Goal: Information Seeking & Learning: Stay updated

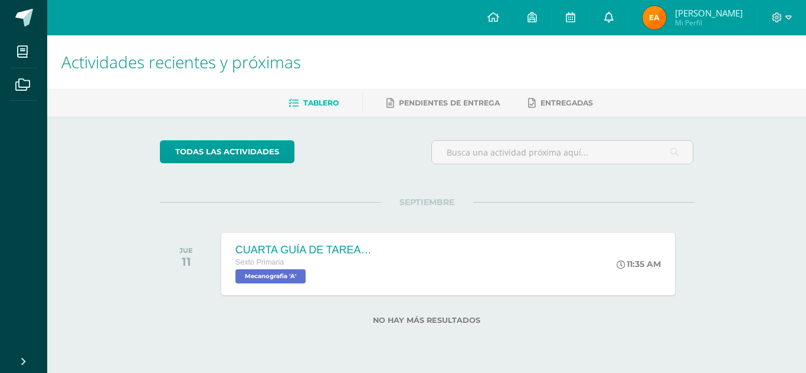
click at [613, 17] on icon at bounding box center [608, 17] width 9 height 11
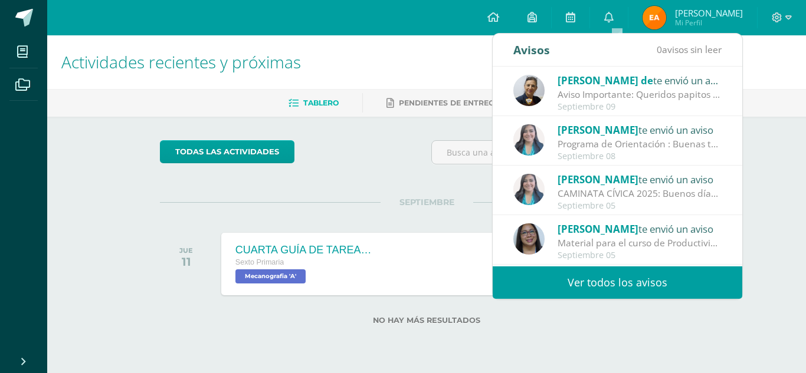
click at [611, 286] on link "Ver todos los avisos" at bounding box center [617, 283] width 249 height 32
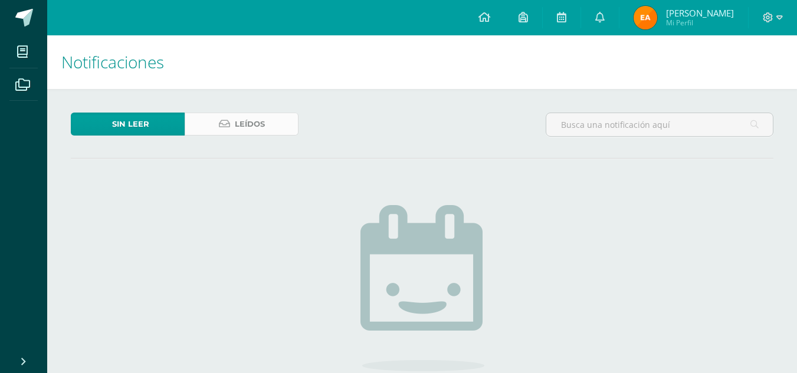
click at [232, 123] on link "Leídos" at bounding box center [242, 124] width 114 height 23
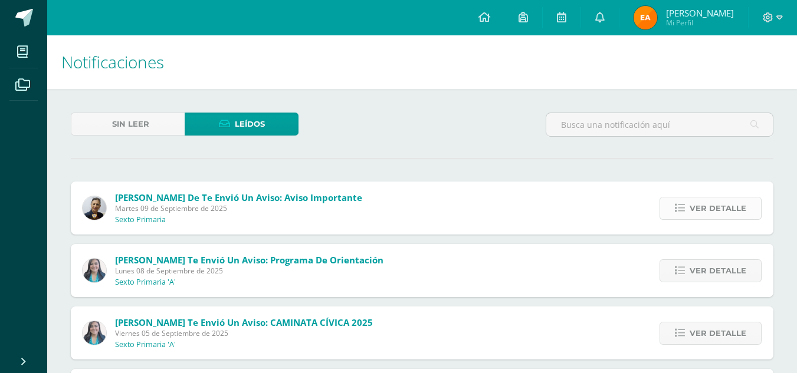
click at [717, 213] on span "Ver detalle" at bounding box center [718, 209] width 57 height 22
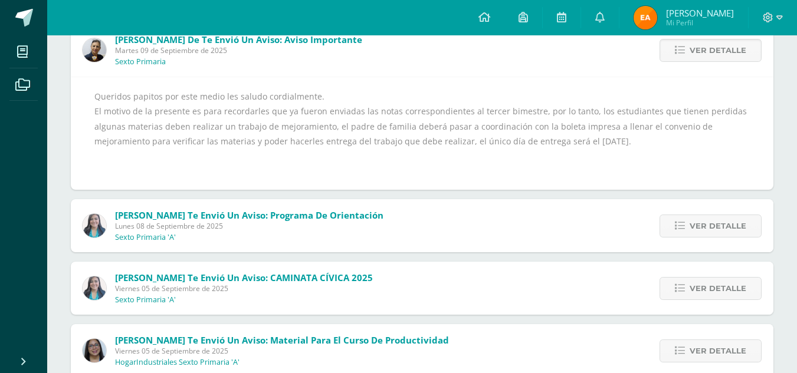
scroll to position [177, 0]
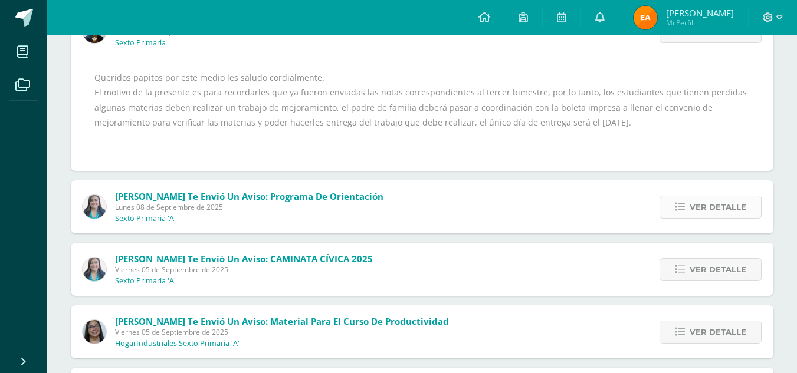
click at [718, 211] on span "Ver detalle" at bounding box center [718, 207] width 57 height 22
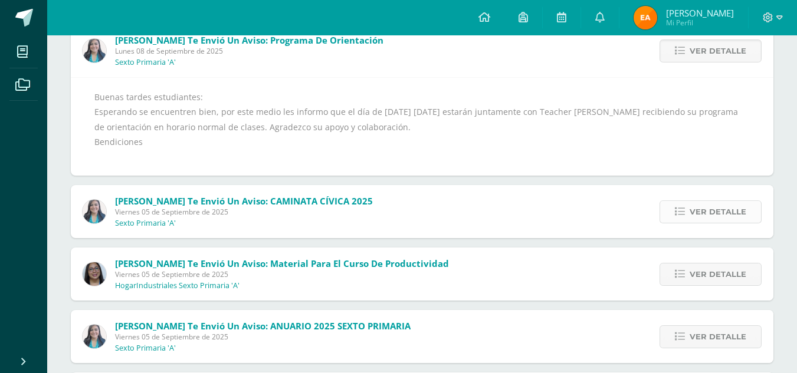
scroll to position [236, 0]
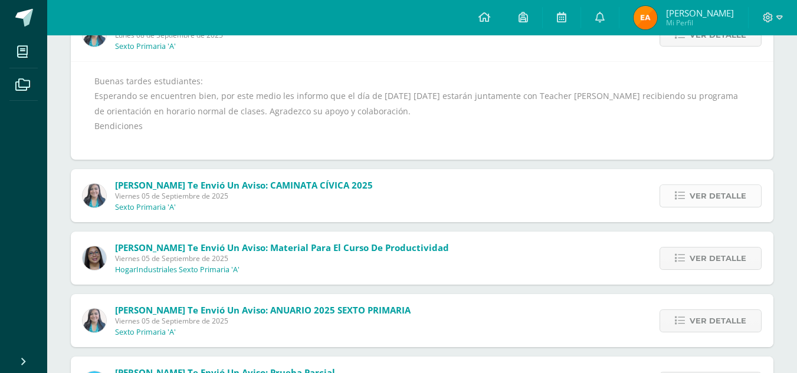
click at [736, 194] on span "Ver detalle" at bounding box center [718, 196] width 57 height 22
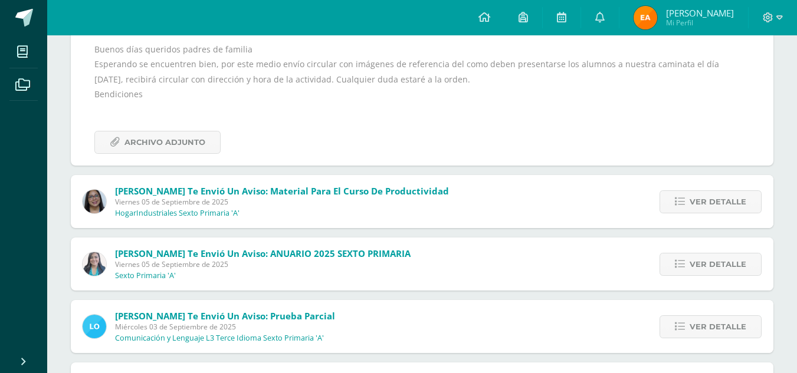
scroll to position [354, 0]
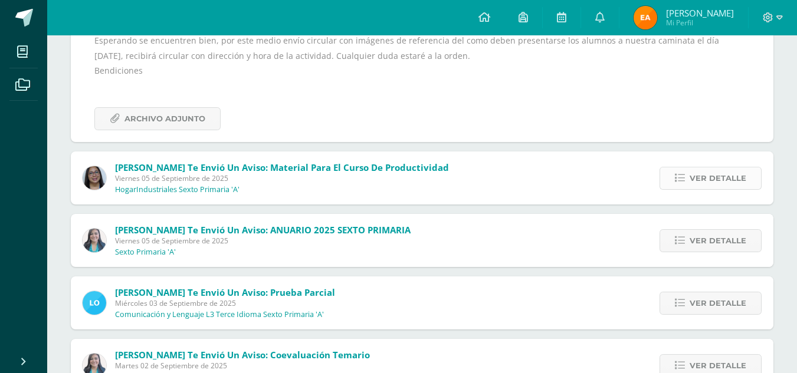
click at [708, 179] on span "Ver detalle" at bounding box center [718, 179] width 57 height 22
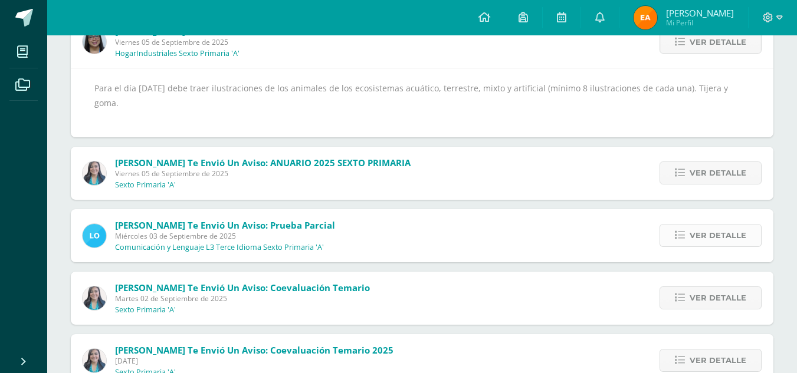
click at [725, 225] on span "Ver detalle" at bounding box center [718, 236] width 57 height 22
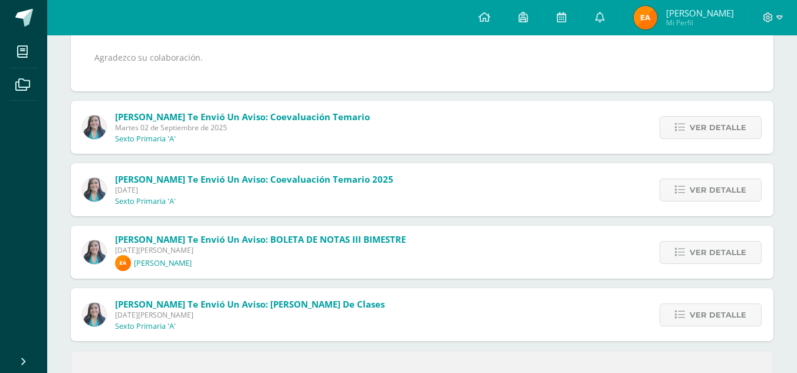
scroll to position [590, 0]
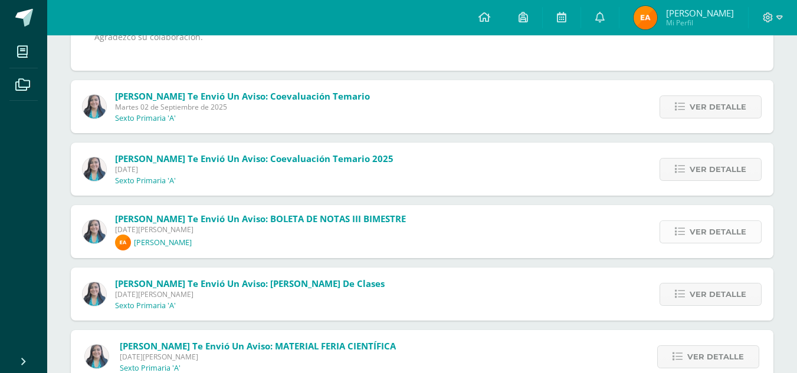
click at [721, 238] on span "Ver detalle" at bounding box center [718, 232] width 57 height 22
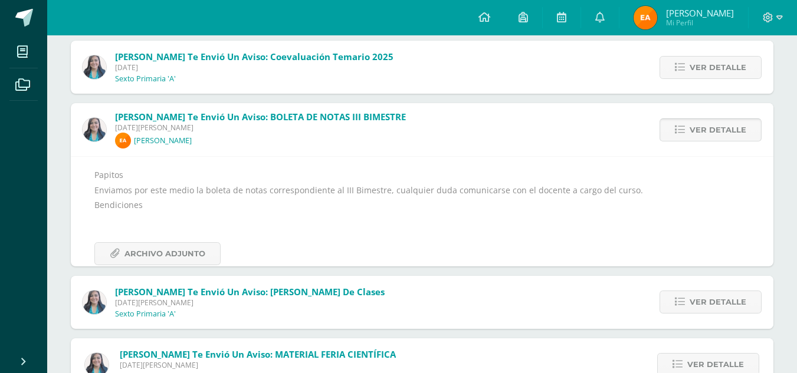
scroll to position [548, 0]
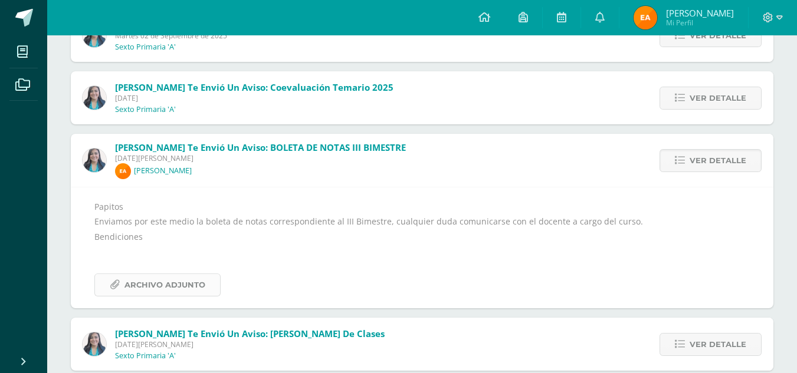
click at [156, 284] on span "Archivo Adjunto" at bounding box center [164, 285] width 81 height 22
